Goal: Task Accomplishment & Management: Use online tool/utility

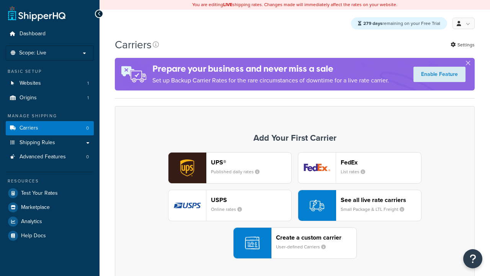
click at [295, 243] on div "Create a custom carrier User-defined Carriers" at bounding box center [316, 243] width 80 height 18
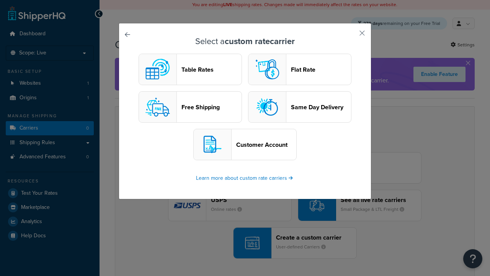
click at [190, 70] on header "Table Rates" at bounding box center [211, 69] width 60 height 7
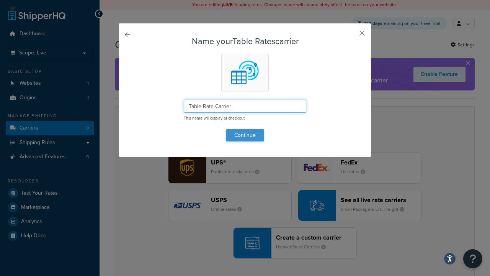
type input "Table Rate Carrier"
click at [245, 135] on button "Continue" at bounding box center [245, 135] width 38 height 12
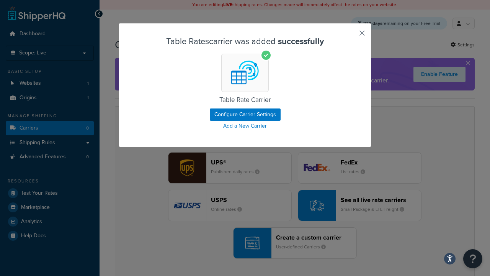
click at [351, 36] on button "button" at bounding box center [351, 36] width 2 height 2
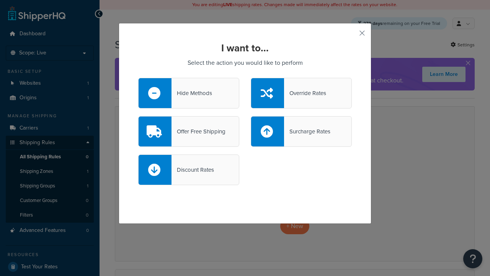
click at [301, 93] on div "Override Rates" at bounding box center [305, 93] width 42 height 11
click at [0, 0] on input "Override Rates" at bounding box center [0, 0] width 0 height 0
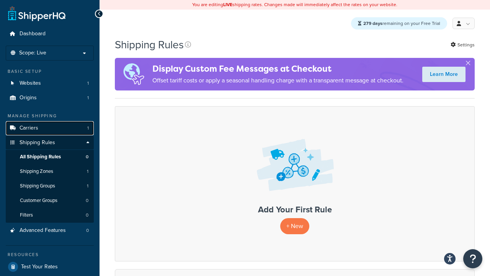
click at [82, 125] on link "Carriers 1" at bounding box center [50, 128] width 88 height 14
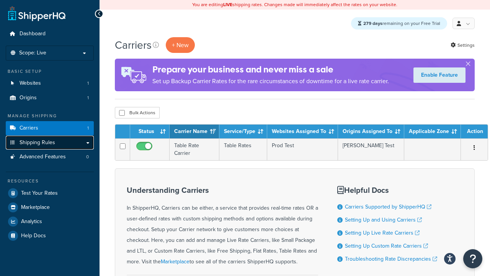
click at [72, 144] on link "Shipping Rules" at bounding box center [50, 143] width 88 height 14
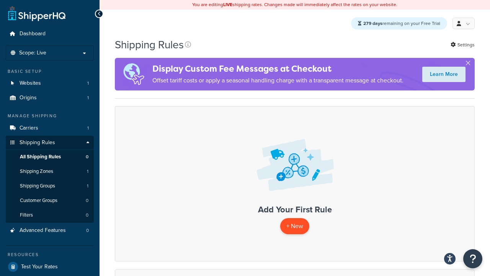
click at [294, 232] on p "+ New" at bounding box center [294, 226] width 29 height 16
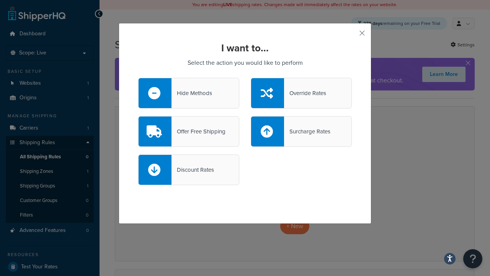
click at [296, 94] on div "Override Rates" at bounding box center [305, 93] width 42 height 11
click at [0, 0] on input "Override Rates" at bounding box center [0, 0] width 0 height 0
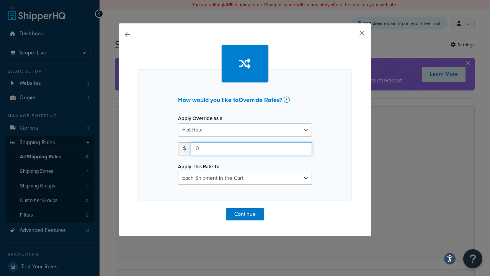
drag, startPoint x: 236, startPoint y: 148, endPoint x: 164, endPoint y: 148, distance: 72.0
click at [164, 148] on div "How would you like to Override Rates ? Apply Override as a Flat Rate Percentage…" at bounding box center [245, 134] width 214 height 131
type input "3"
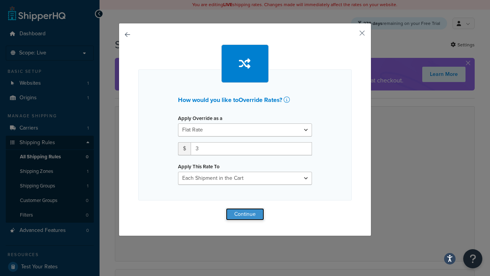
click at [240, 217] on button "Continue" at bounding box center [245, 214] width 38 height 12
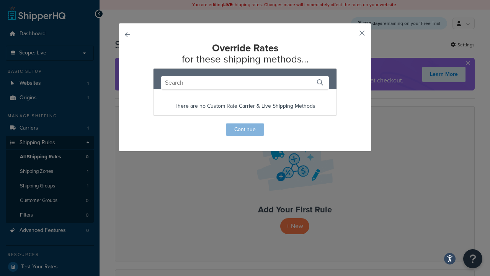
click at [224, 104] on p "There are no Custom Rate Carrier & Live Shipping Methods" at bounding box center [245, 106] width 183 height 11
click at [253, 110] on p "There are no Custom Rate Carrier & Live Shipping Methods" at bounding box center [245, 106] width 183 height 11
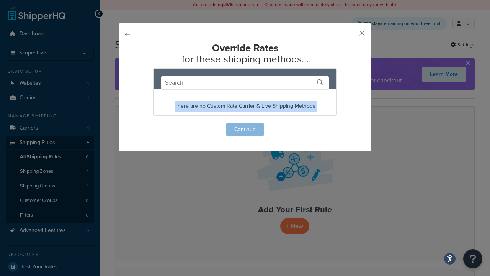
click at [253, 110] on p "There are no Custom Rate Carrier & Live Shipping Methods" at bounding box center [245, 106] width 183 height 11
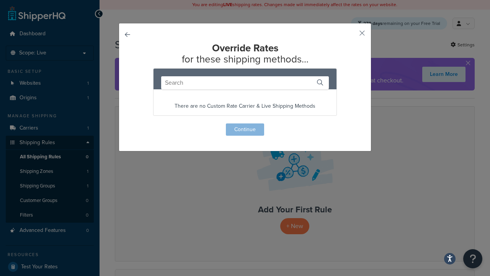
click at [298, 69] on div "There are no Custom Rate Carrier & Live Shipping Methods" at bounding box center [245, 91] width 184 height 47
click at [352, 35] on button "button" at bounding box center [351, 36] width 2 height 2
